Goal: Navigation & Orientation: Find specific page/section

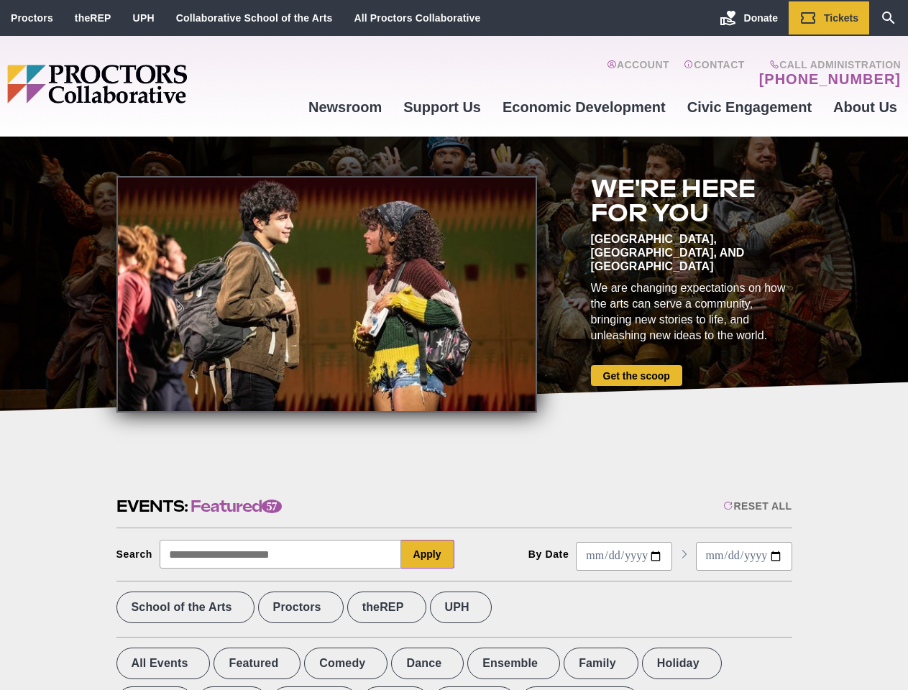
click at [454, 345] on div at bounding box center [326, 294] width 421 height 237
click at [756, 506] on div "Reset All" at bounding box center [757, 506] width 68 height 12
click at [428, 554] on button "Apply" at bounding box center [427, 554] width 53 height 29
